Goal: Transaction & Acquisition: Download file/media

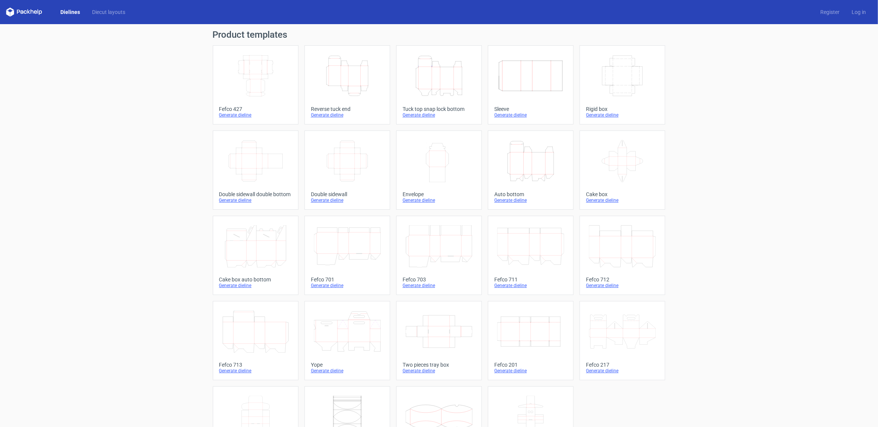
click at [342, 77] on icon "Height Depth Width" at bounding box center [347, 76] width 67 height 42
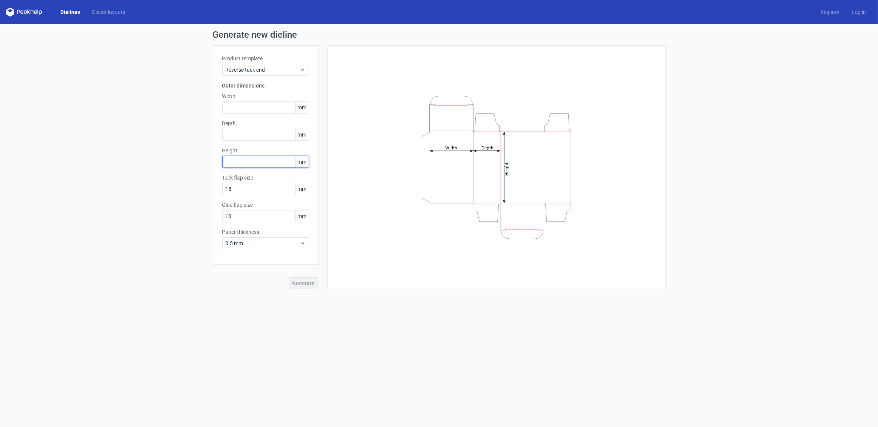
click at [240, 158] on input "text" at bounding box center [265, 162] width 87 height 12
type input "425"
click at [266, 133] on input "text" at bounding box center [265, 135] width 87 height 12
click at [237, 108] on input "text" at bounding box center [265, 108] width 87 height 12
type input "155"
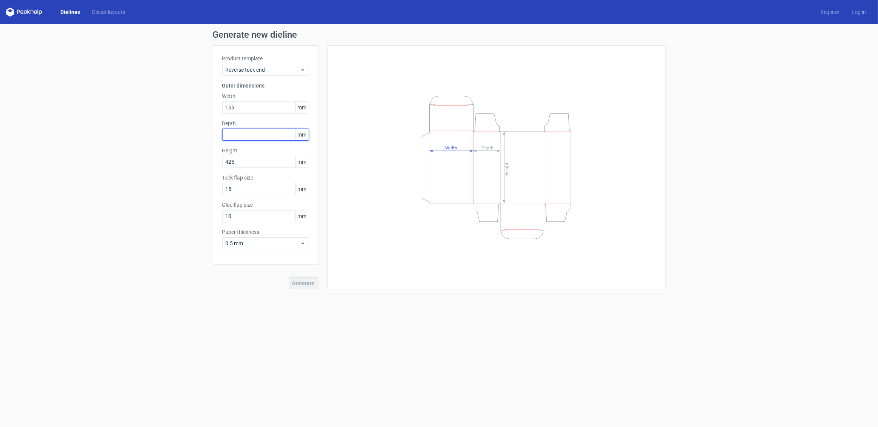
click at [262, 139] on input "text" at bounding box center [265, 135] width 87 height 12
type input "45"
click at [311, 279] on button "Generate" at bounding box center [303, 283] width 29 height 12
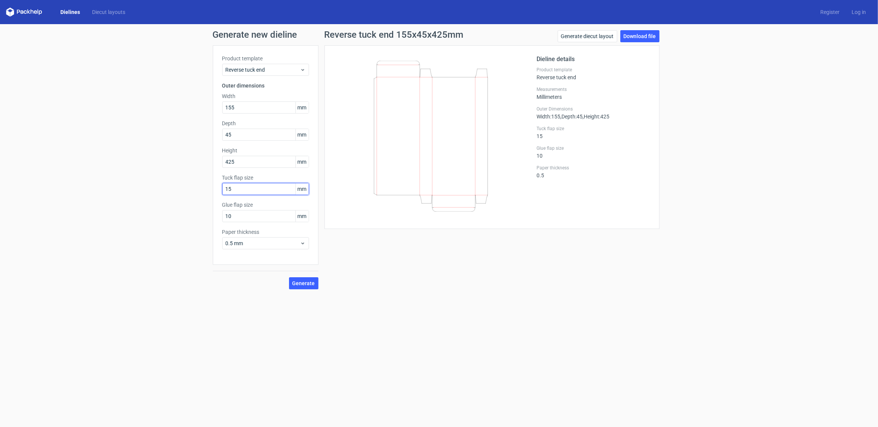
drag, startPoint x: 248, startPoint y: 189, endPoint x: 219, endPoint y: 181, distance: 30.2
click at [219, 181] on div "Product template Reverse tuck end Outer dimensions Width 155 mm Depth 45 mm Hei…" at bounding box center [266, 155] width 106 height 220
type input "30"
drag, startPoint x: 189, startPoint y: 202, endPoint x: 140, endPoint y: 191, distance: 50.6
click at [140, 191] on div "Generate new dieline Product template Reverse tuck end Outer dimensions Width 1…" at bounding box center [439, 159] width 878 height 271
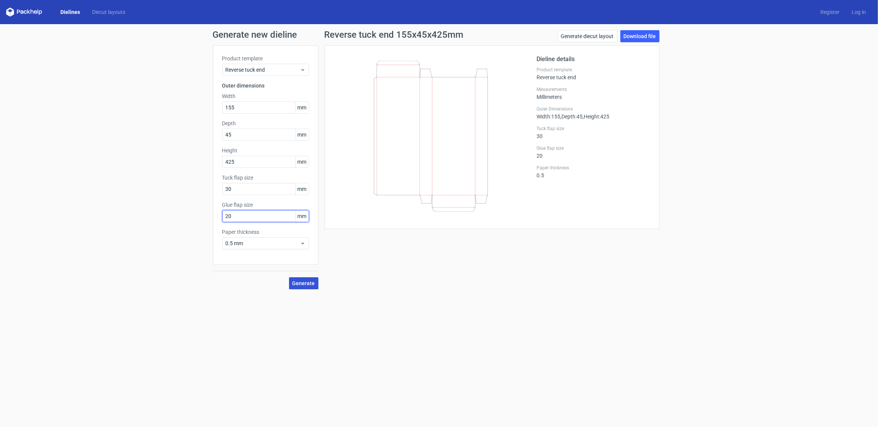
type input "20"
click at [300, 286] on button "Generate" at bounding box center [303, 283] width 29 height 12
click at [642, 35] on link "Download file" at bounding box center [639, 36] width 39 height 12
